Goal: Book appointment/travel/reservation

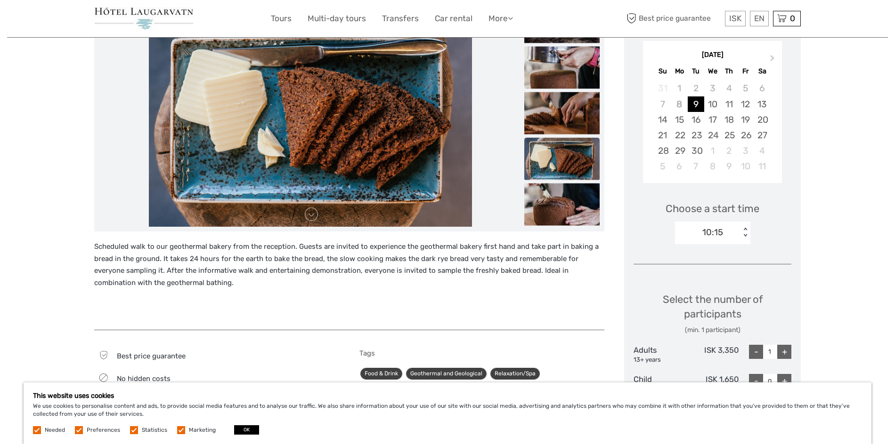
scroll to position [94, 0]
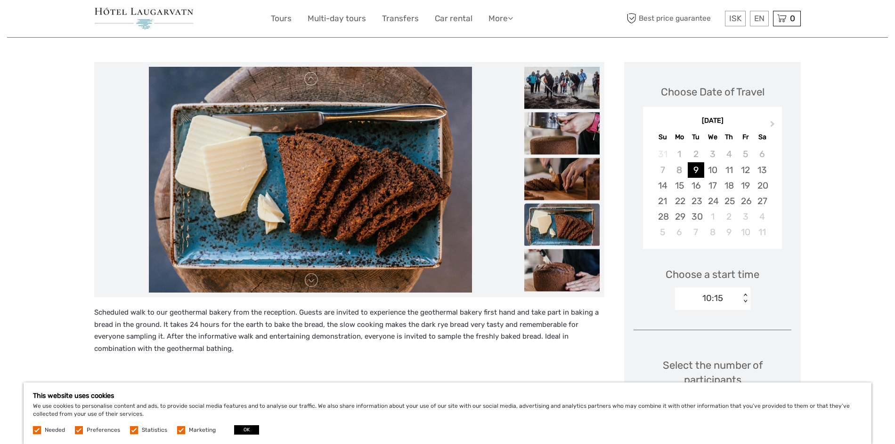
click at [740, 302] on div "10:15 < >" at bounding box center [712, 299] width 75 height 23
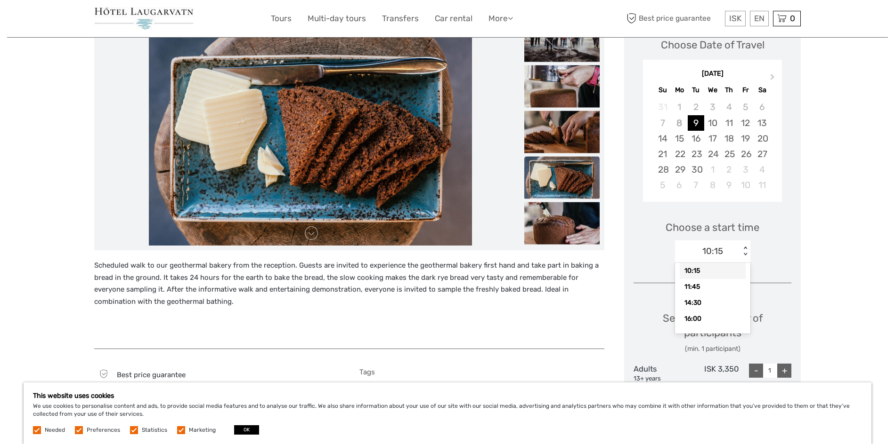
scroll to position [11, 0]
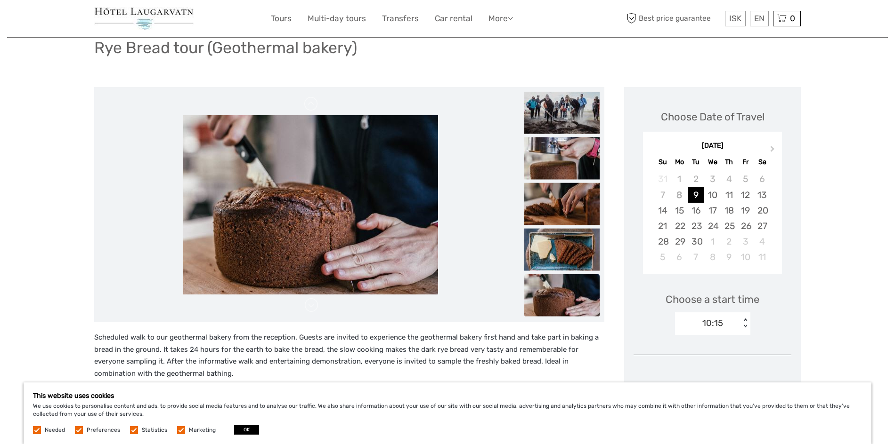
scroll to position [47, 0]
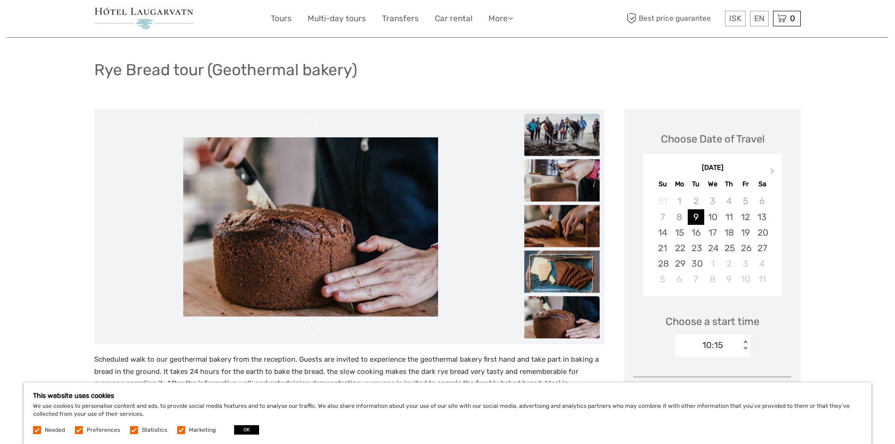
click at [573, 136] on img at bounding box center [561, 135] width 75 height 42
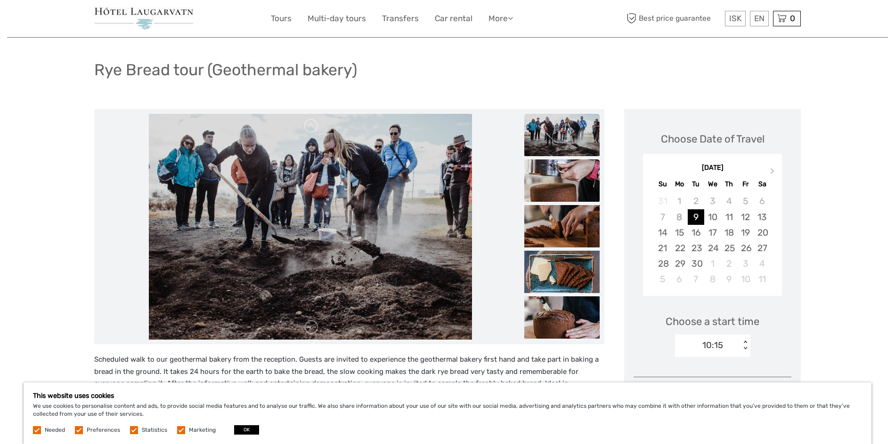
click at [556, 176] on img at bounding box center [561, 181] width 75 height 42
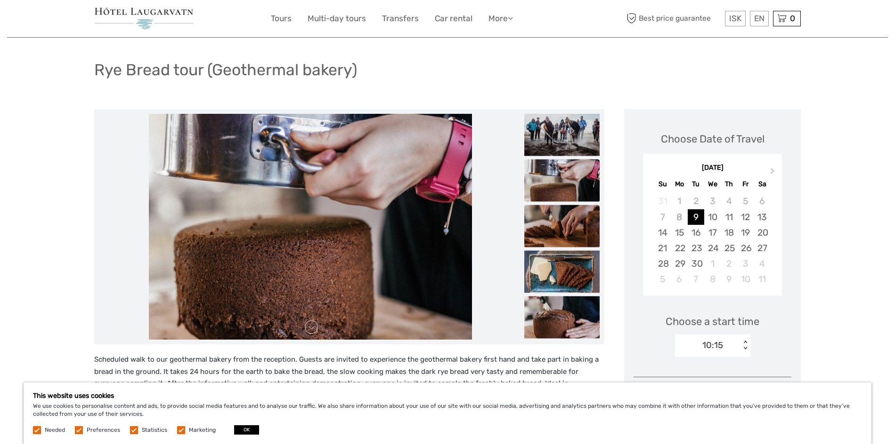
click at [551, 210] on img at bounding box center [561, 226] width 75 height 42
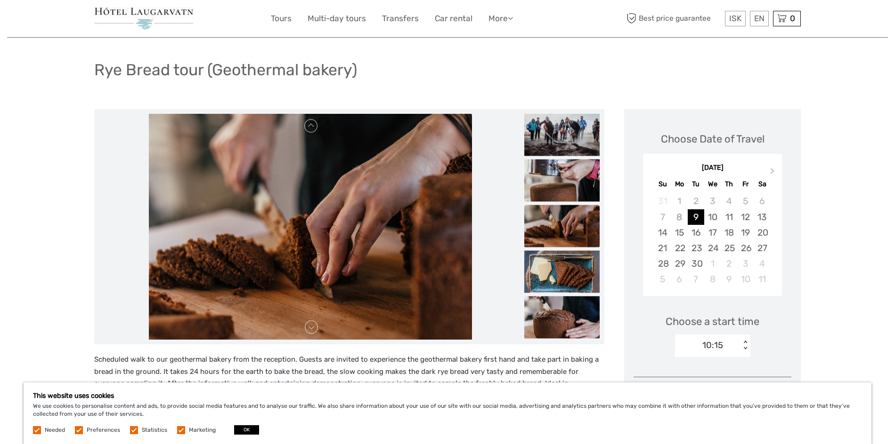
click at [162, 16] on img at bounding box center [143, 18] width 99 height 23
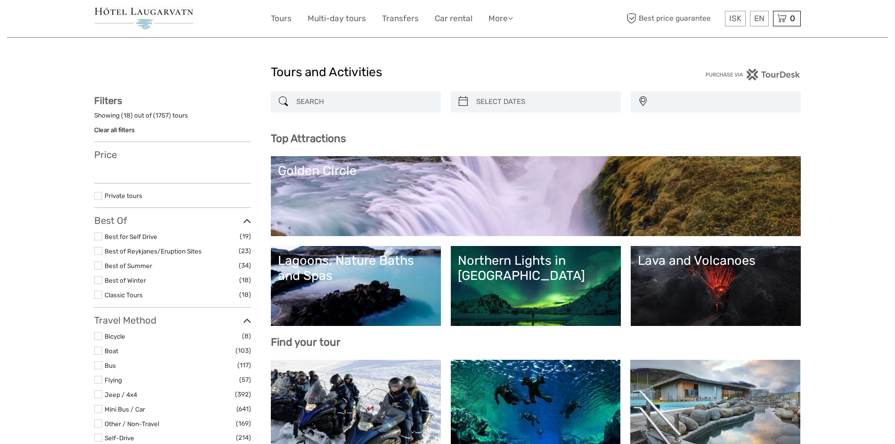
select select
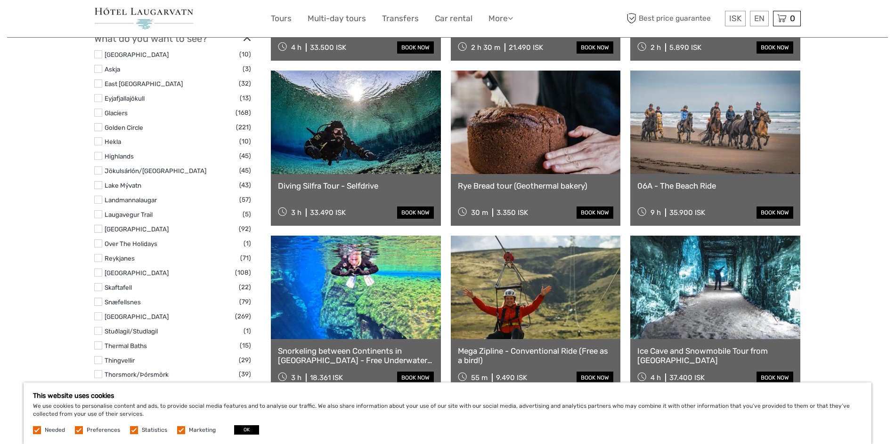
scroll to position [188, 0]
